Goal: Obtain resource: Obtain resource

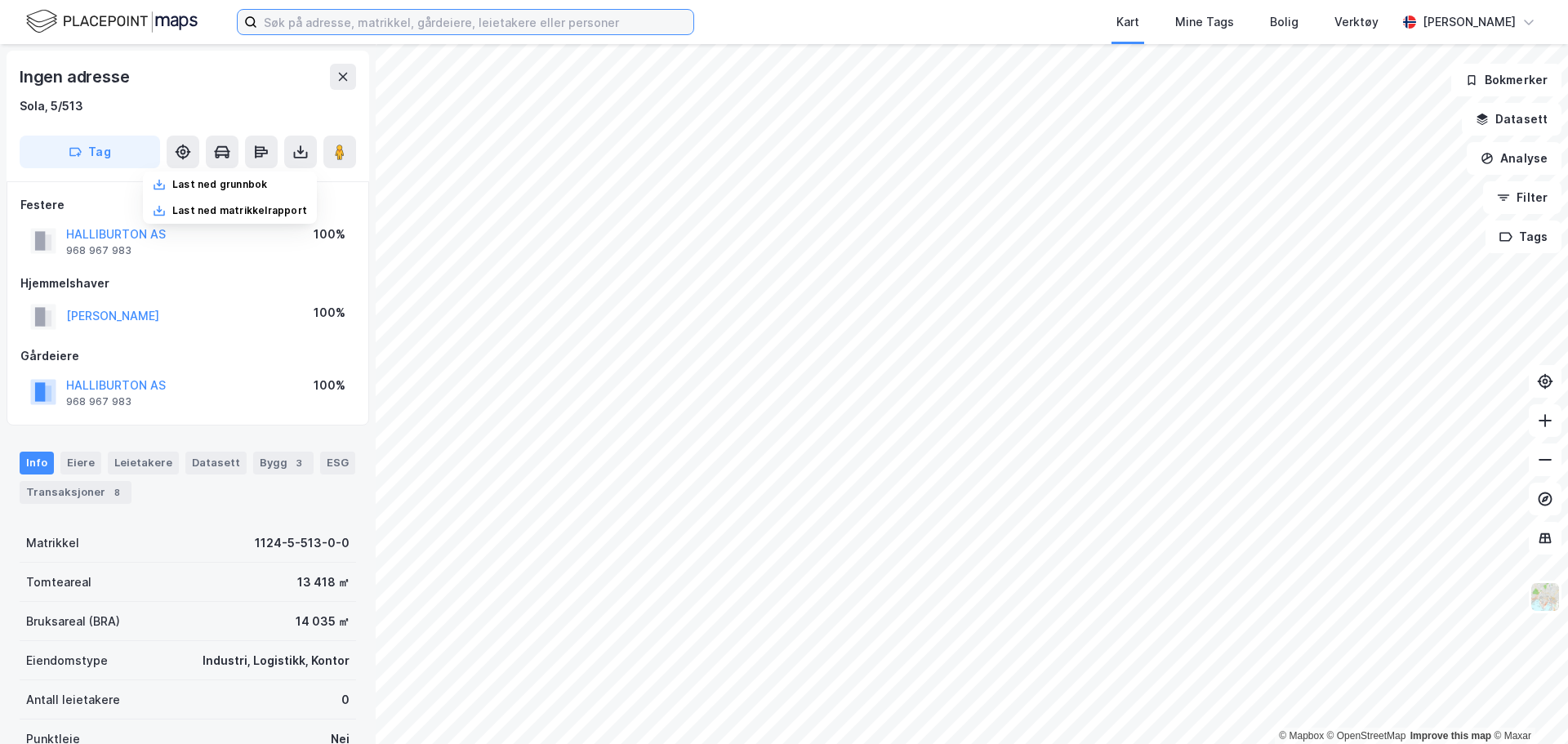
click at [353, 29] on input at bounding box center [475, 22] width 436 height 25
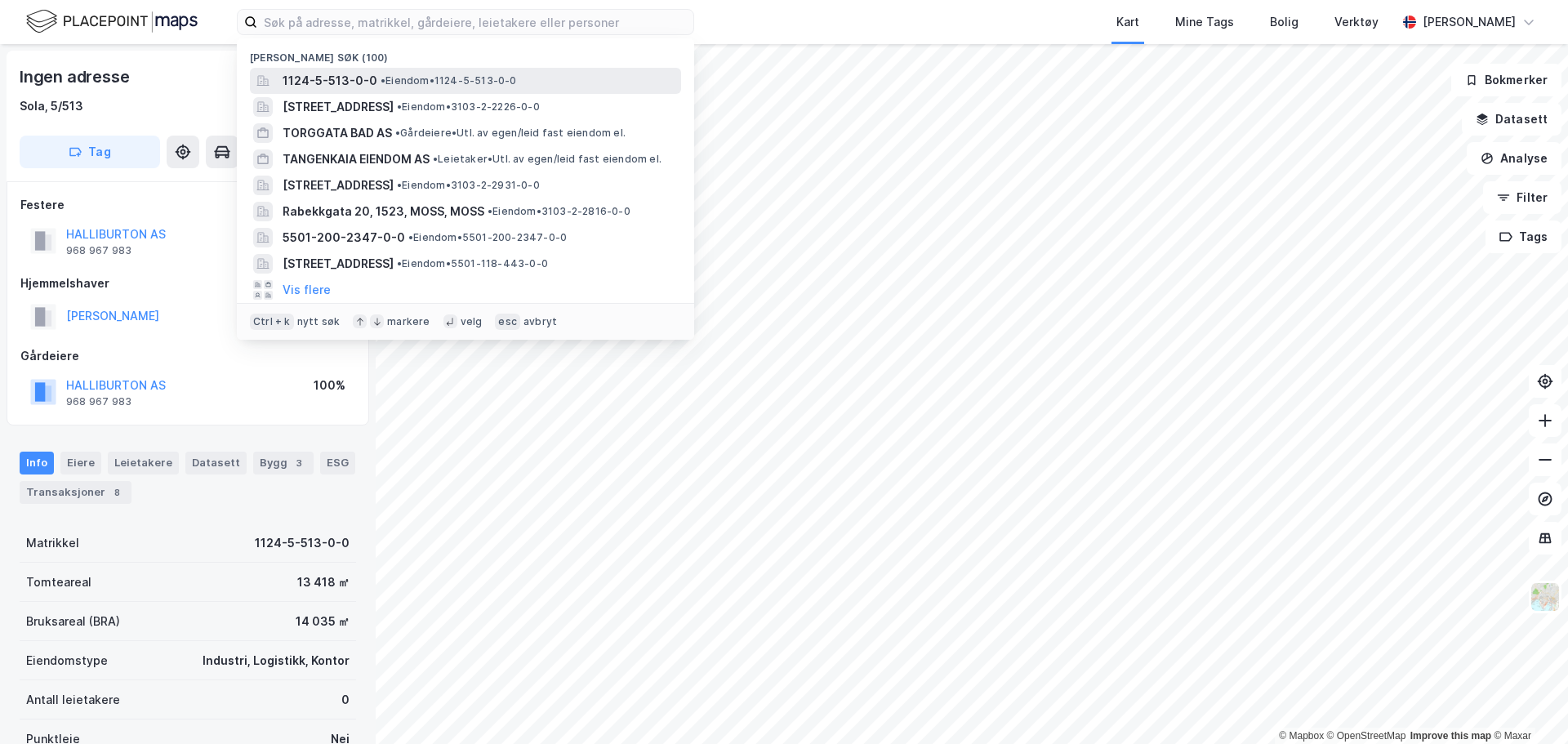
click at [360, 77] on span "1124-5-513-0-0" at bounding box center [329, 80] width 95 height 19
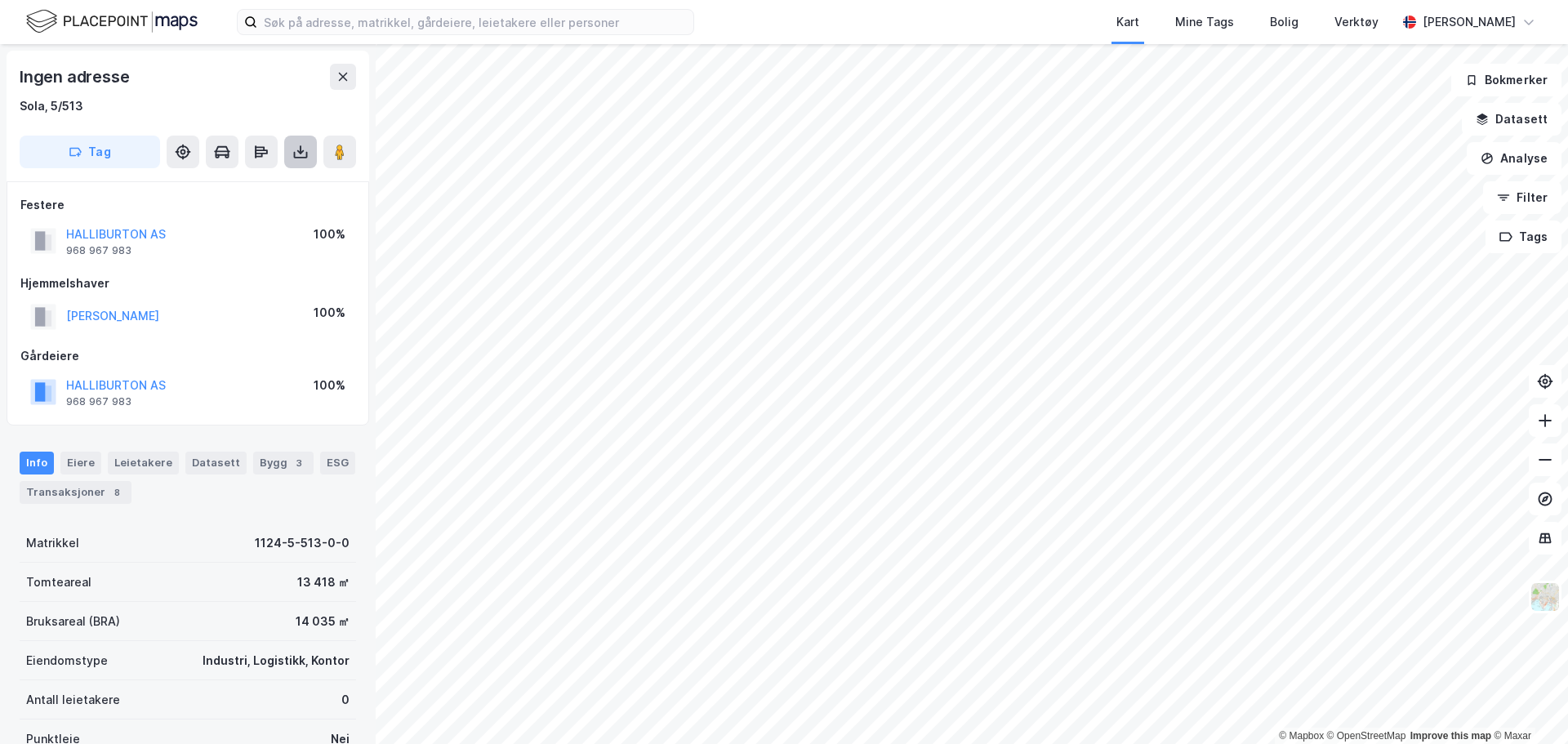
click at [300, 162] on button at bounding box center [300, 151] width 32 height 32
click at [283, 185] on div "Last ned grunnbok" at bounding box center [229, 184] width 174 height 26
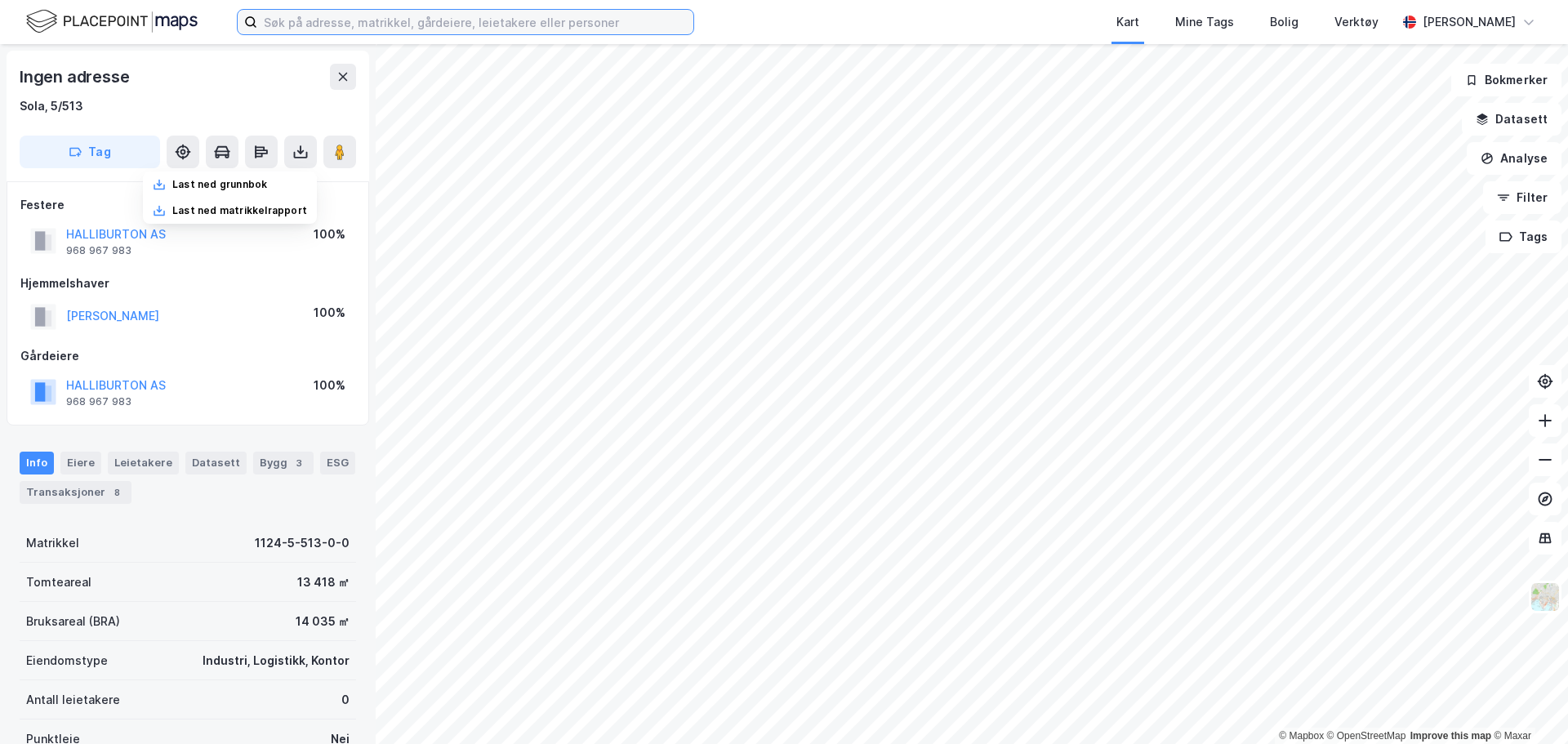
click at [374, 27] on input at bounding box center [475, 22] width 436 height 25
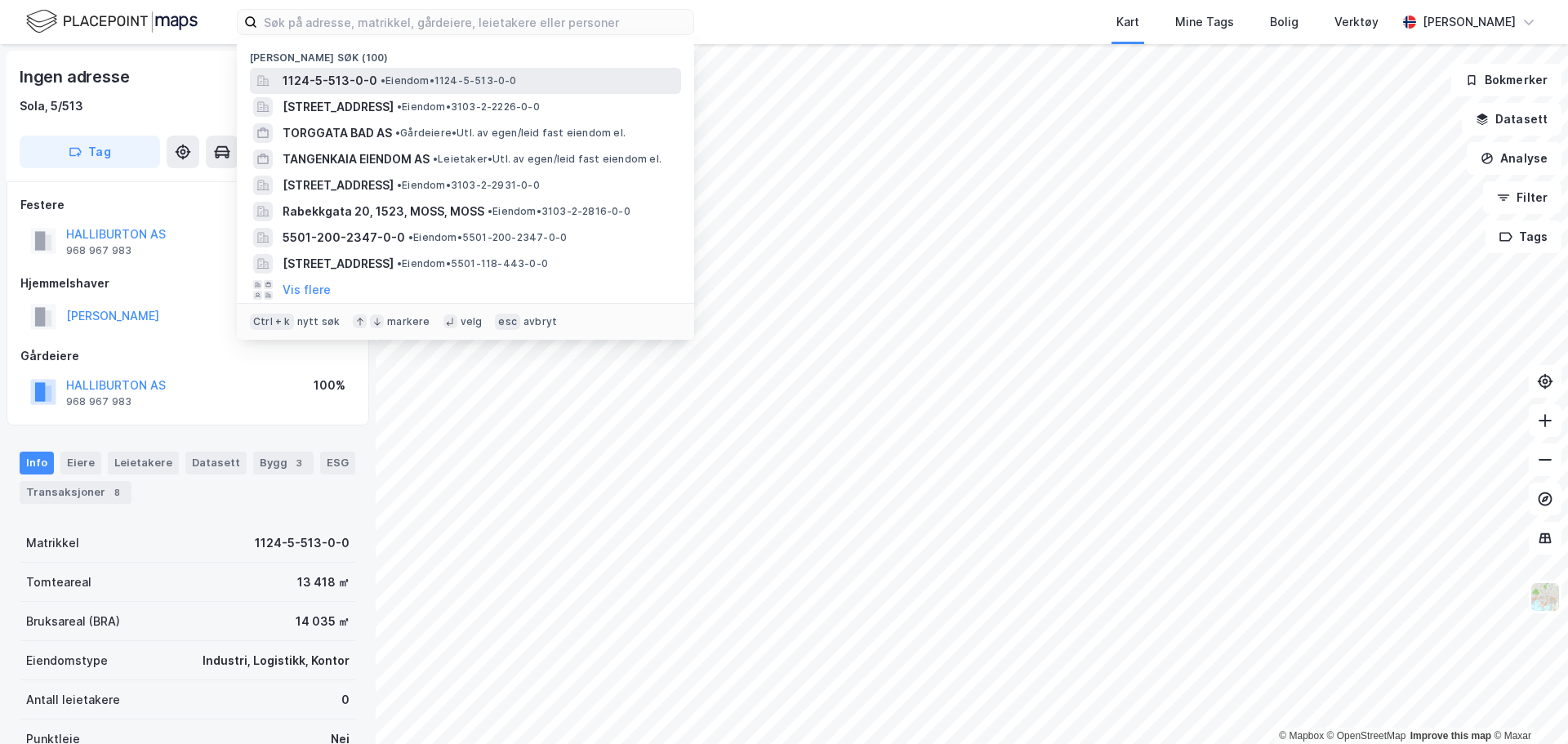
click at [370, 76] on span "1124-5-513-0-0" at bounding box center [329, 80] width 95 height 19
